Goal: Navigation & Orientation: Find specific page/section

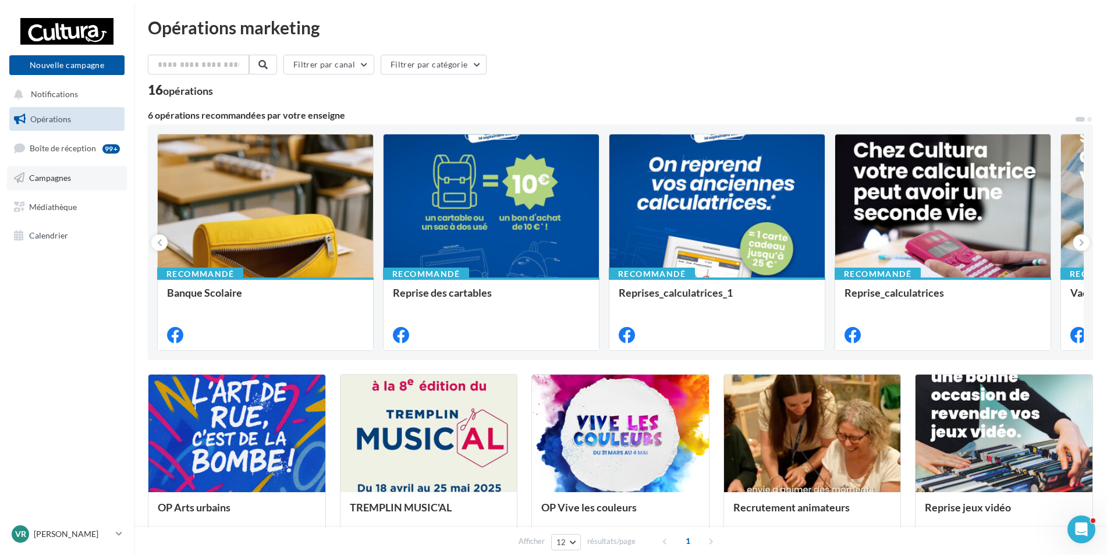
click at [59, 175] on span "Campagnes" at bounding box center [50, 178] width 42 height 10
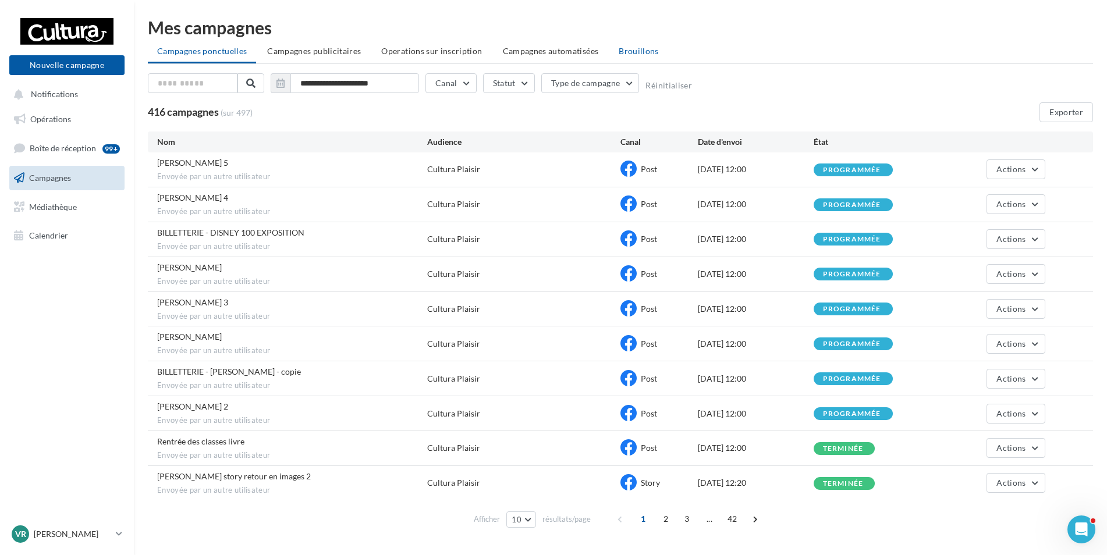
click at [619, 51] on span "Brouillons" at bounding box center [639, 51] width 40 height 10
